Goal: Task Accomplishment & Management: Complete application form

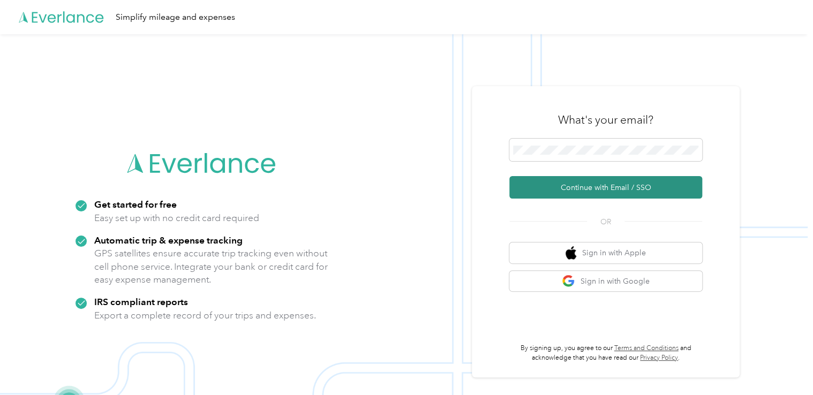
click at [630, 190] on button "Continue with Email / SSO" at bounding box center [606, 187] width 193 height 23
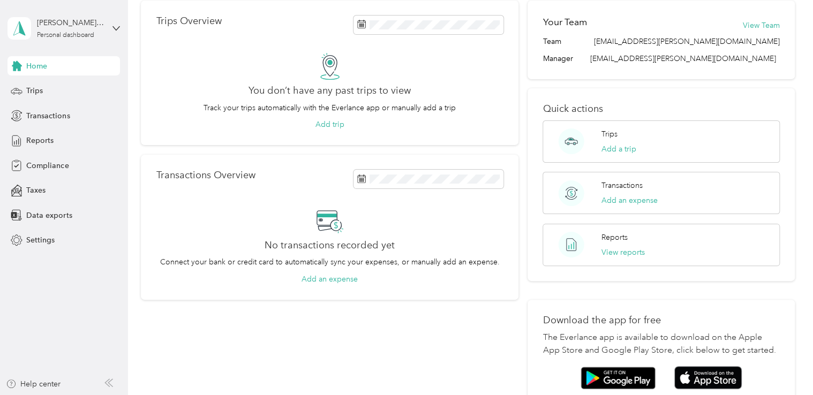
scroll to position [161, 0]
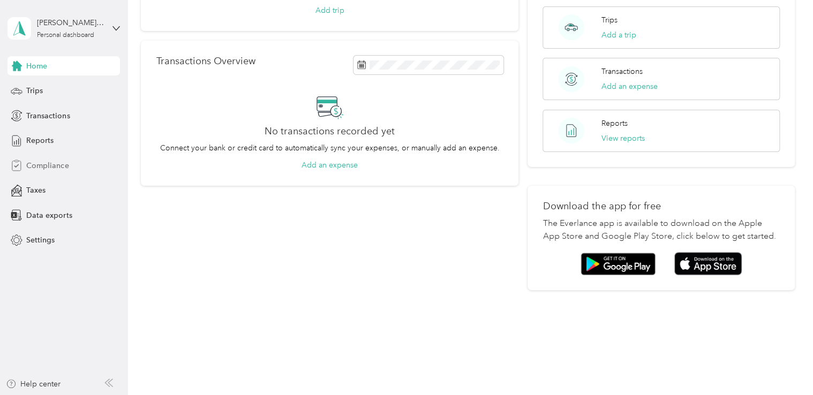
click at [62, 164] on span "Compliance" at bounding box center [47, 165] width 42 height 11
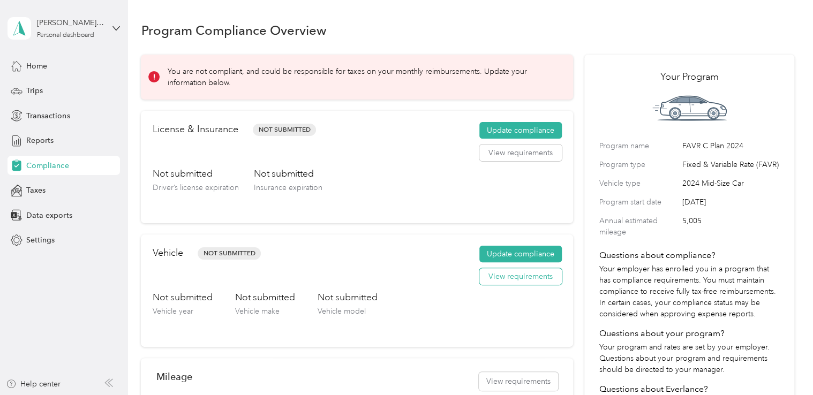
click at [512, 272] on button "View requirements" at bounding box center [521, 276] width 83 height 17
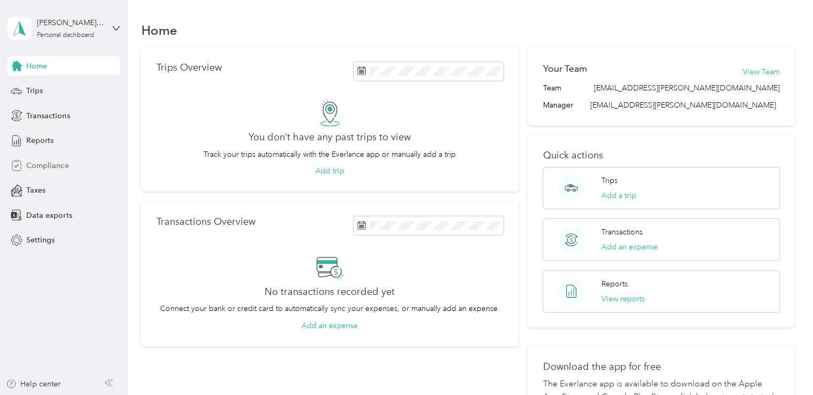
click at [65, 162] on span "Compliance" at bounding box center [47, 165] width 42 height 11
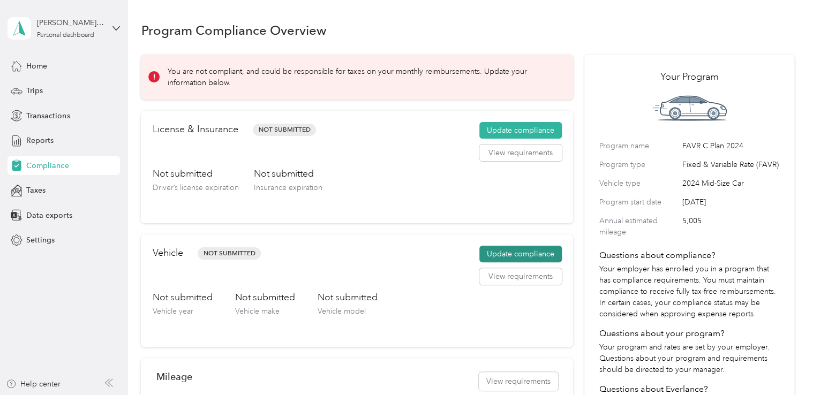
click at [512, 252] on button "Update compliance" at bounding box center [521, 254] width 83 height 17
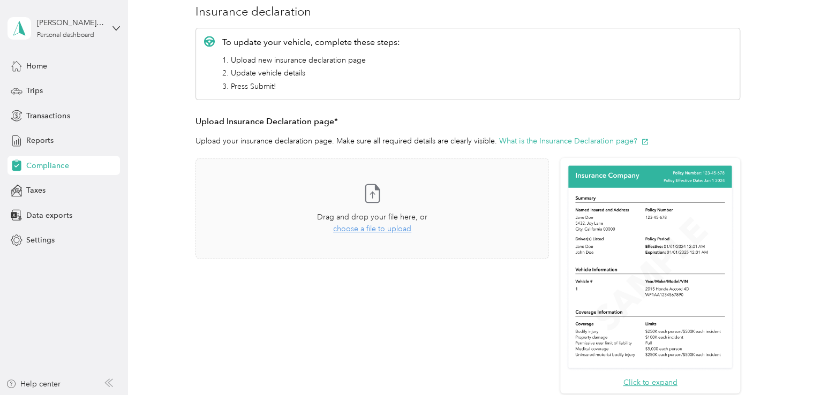
scroll to position [161, 0]
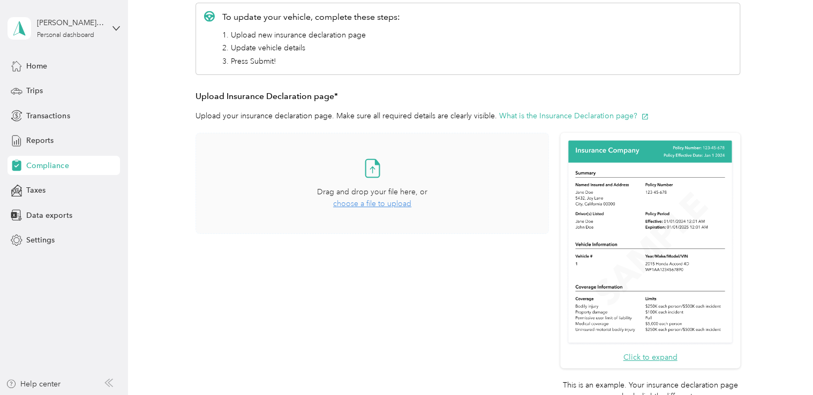
click at [365, 207] on span "choose a file to upload" at bounding box center [372, 203] width 78 height 9
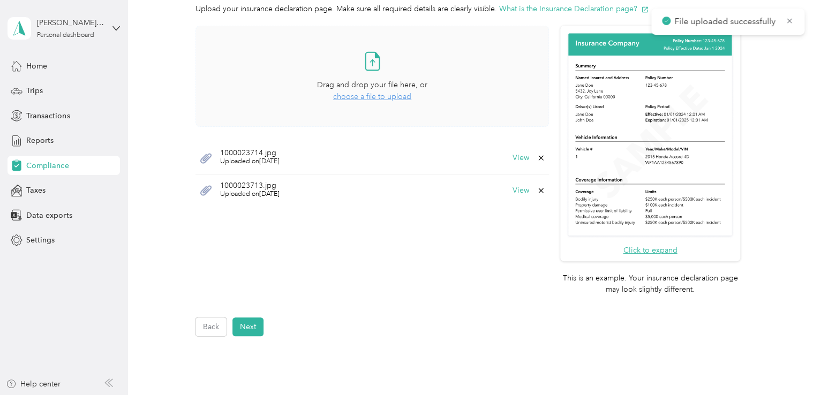
scroll to position [364, 0]
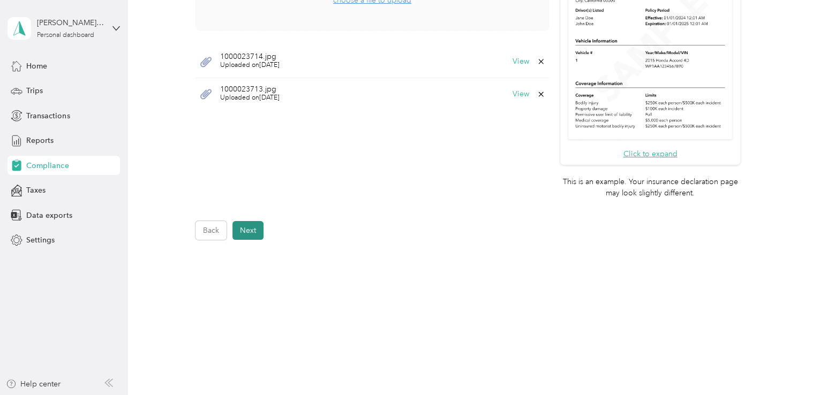
click at [256, 227] on button "Next" at bounding box center [248, 230] width 31 height 19
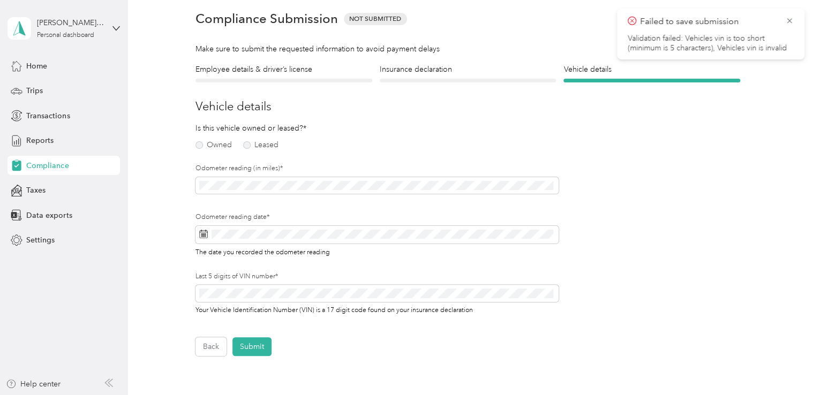
scroll to position [13, 0]
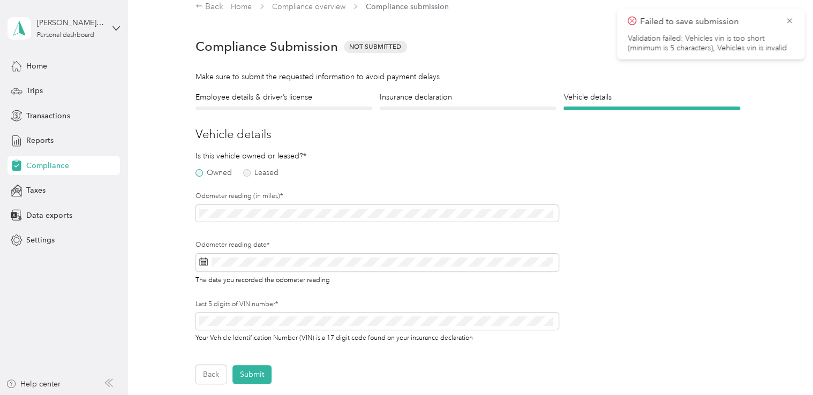
click at [209, 170] on label "Owned" at bounding box center [214, 173] width 36 height 8
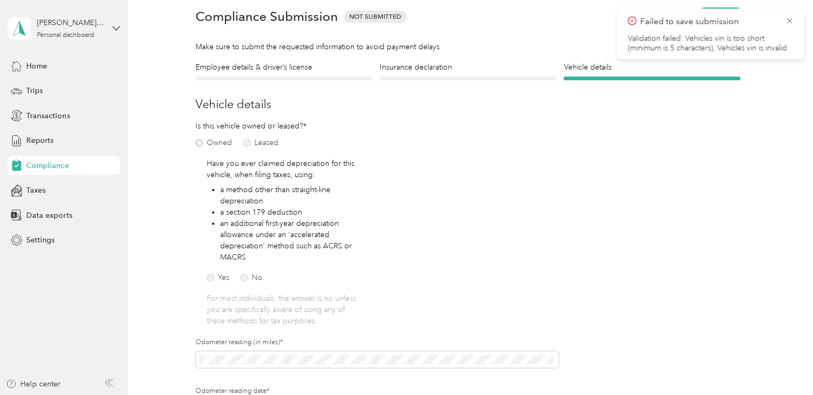
scroll to position [66, 0]
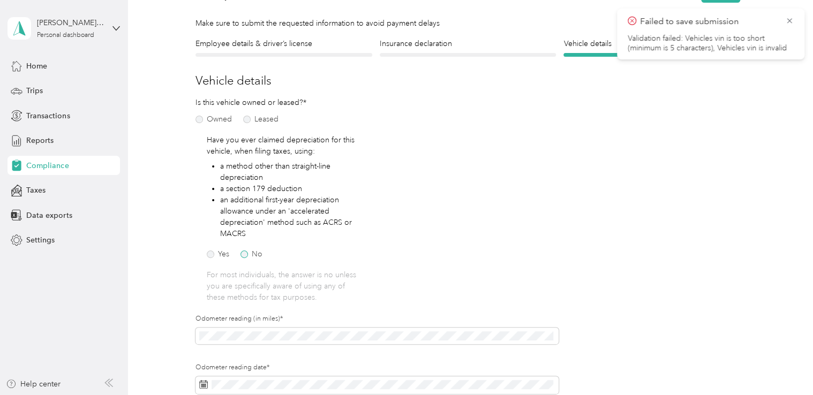
click at [246, 254] on label "No" at bounding box center [252, 255] width 22 height 8
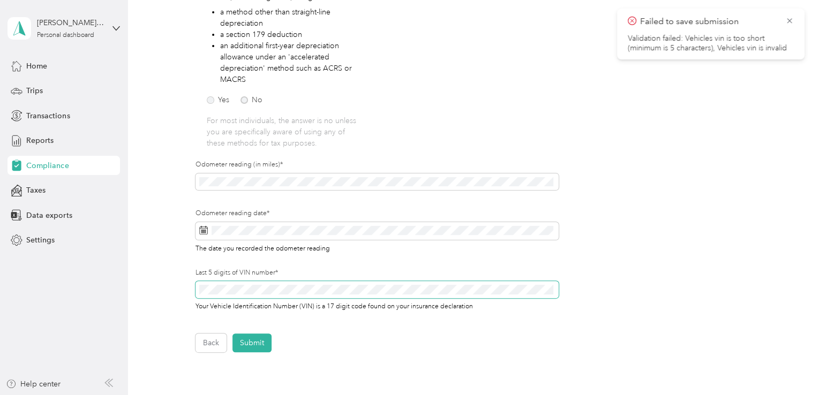
scroll to position [227, 0]
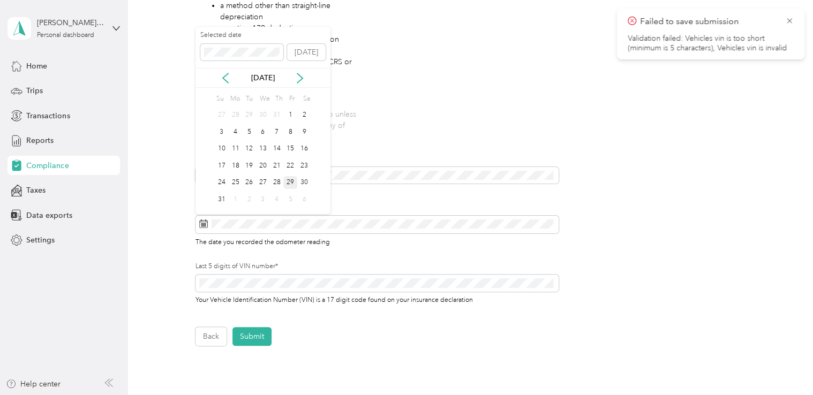
click at [290, 183] on div "29" at bounding box center [290, 182] width 14 height 13
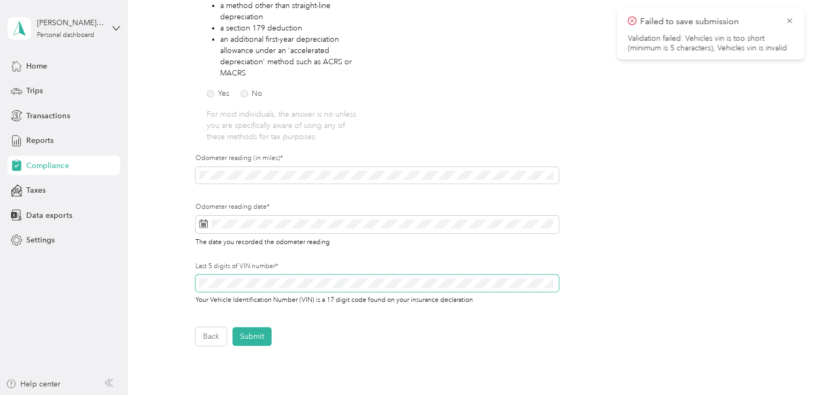
click at [298, 278] on span at bounding box center [377, 283] width 363 height 17
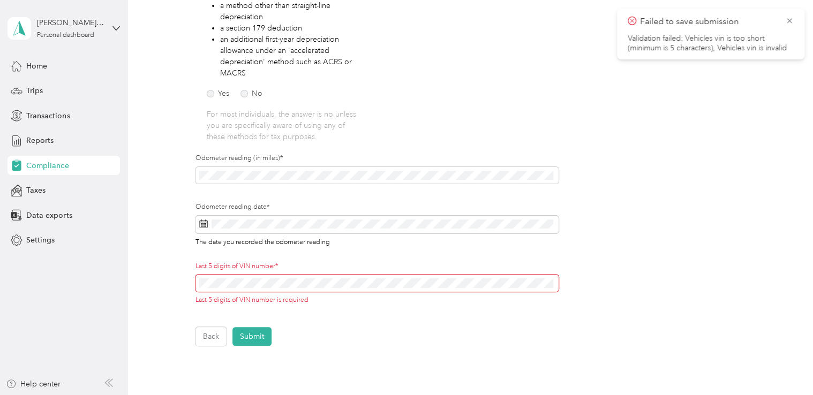
click at [248, 278] on span at bounding box center [377, 283] width 363 height 17
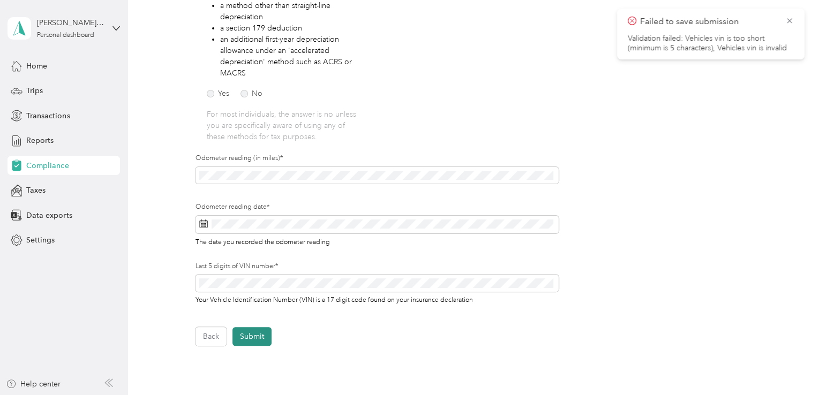
click at [260, 331] on button "Submit" at bounding box center [252, 336] width 39 height 19
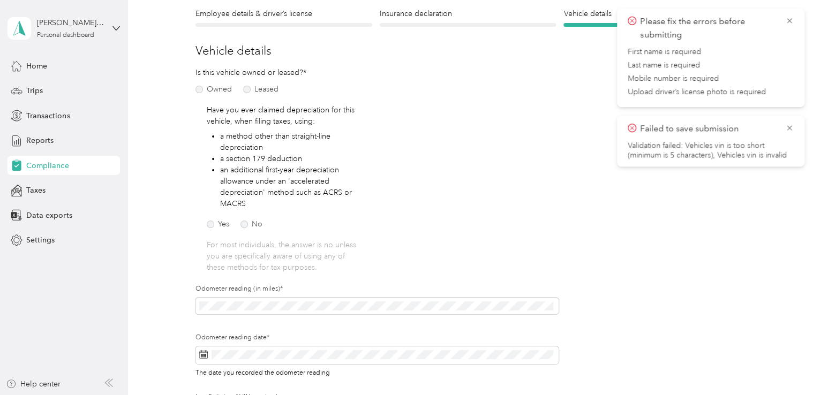
scroll to position [0, 0]
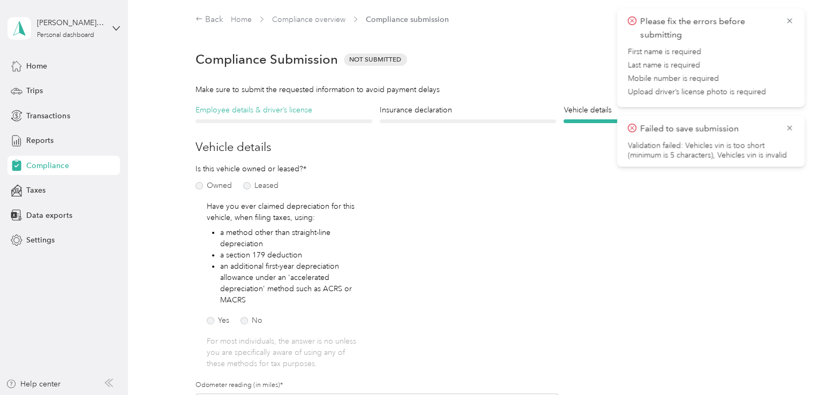
click at [303, 108] on h4 "Employee details & driver’s license" at bounding box center [284, 109] width 177 height 11
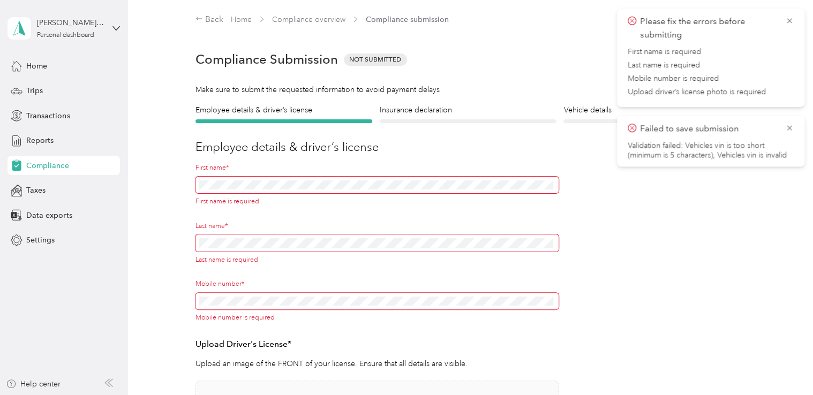
click at [299, 178] on span at bounding box center [377, 185] width 363 height 17
click at [306, 191] on span at bounding box center [377, 185] width 363 height 17
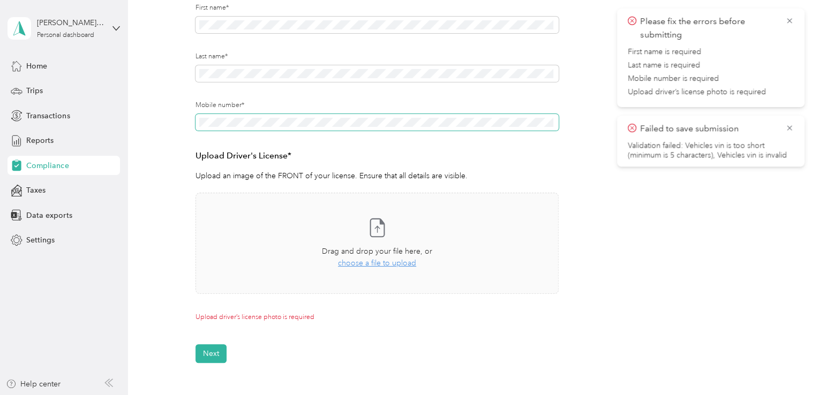
scroll to position [161, 0]
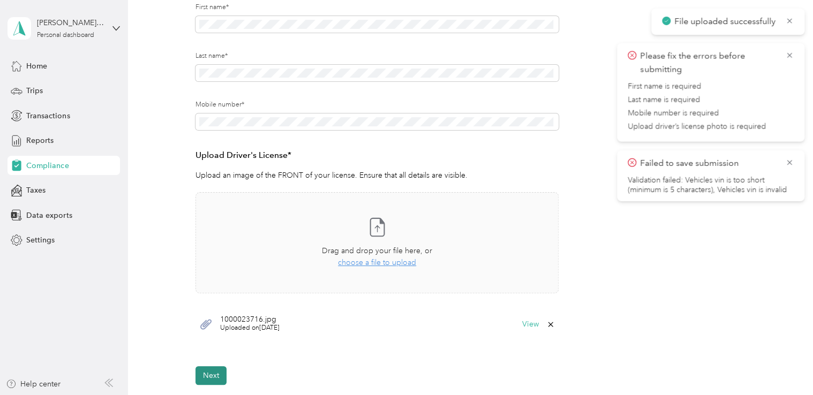
click at [206, 372] on button "Next" at bounding box center [211, 375] width 31 height 19
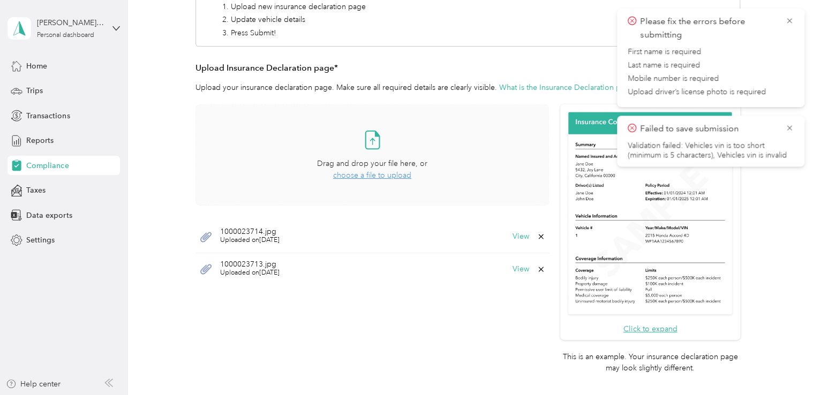
scroll to position [334, 0]
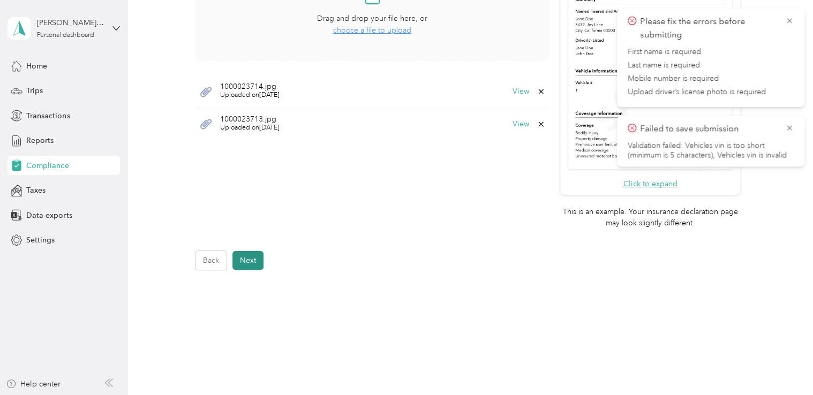
click at [257, 258] on button "Next" at bounding box center [248, 260] width 31 height 19
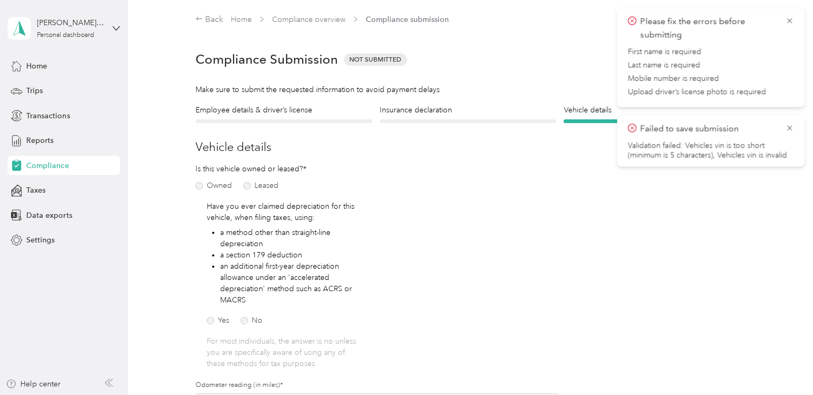
scroll to position [321, 0]
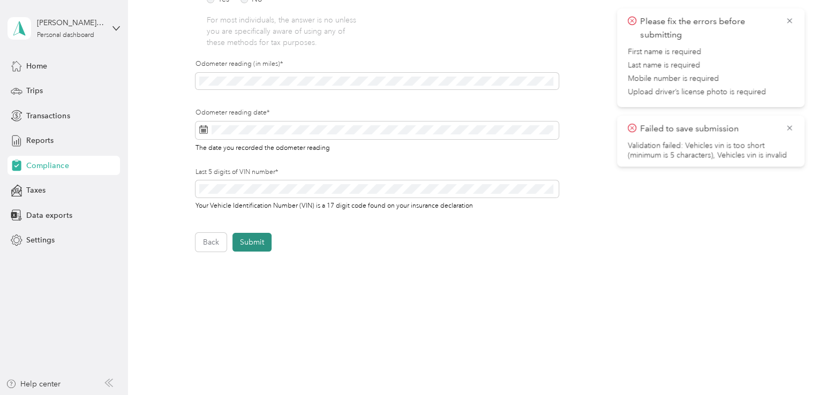
click at [249, 245] on button "Submit" at bounding box center [252, 242] width 39 height 19
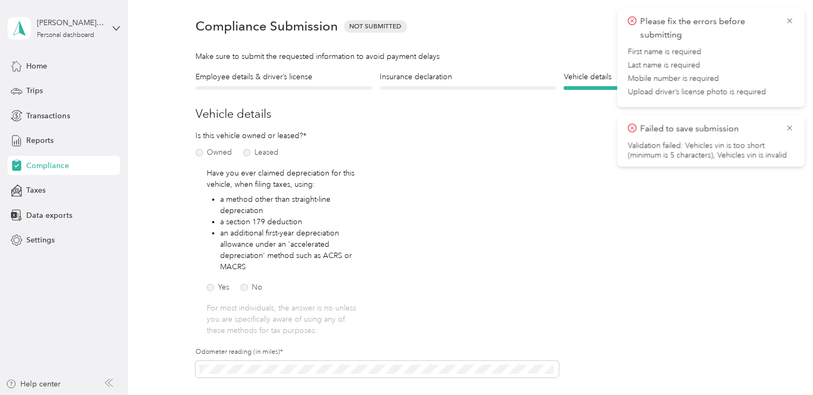
scroll to position [13, 0]
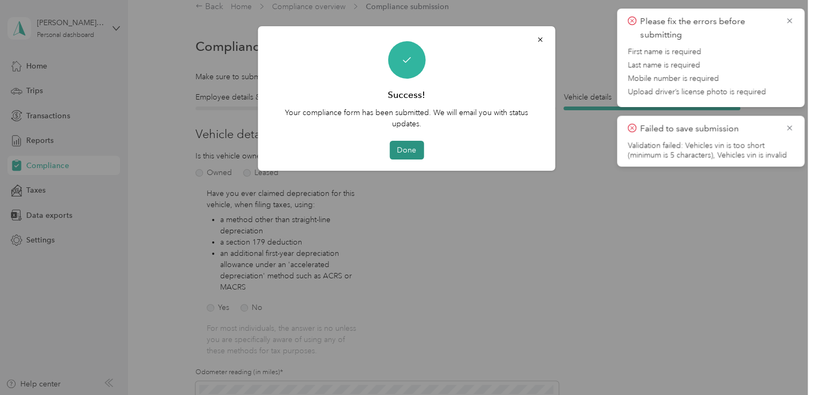
click at [406, 152] on button "Done" at bounding box center [406, 150] width 34 height 19
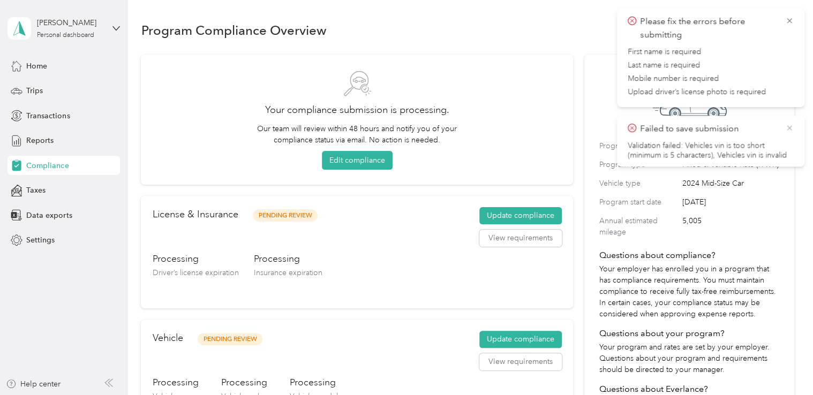
click at [786, 129] on icon at bounding box center [789, 128] width 9 height 10
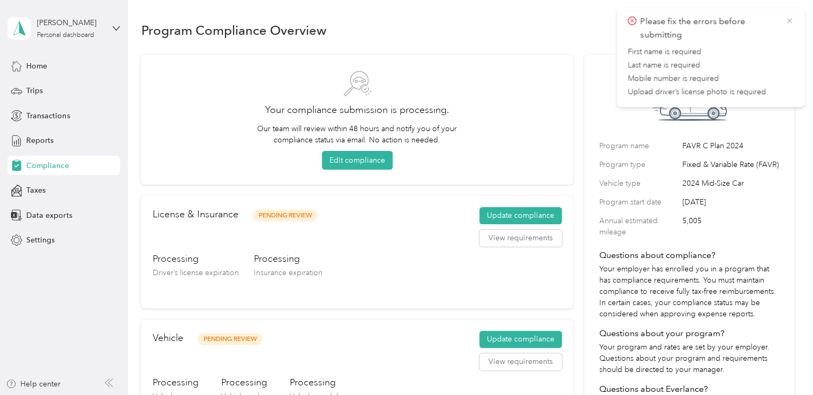
click at [791, 20] on icon at bounding box center [789, 21] width 9 height 10
